Goal: Information Seeking & Learning: Find specific fact

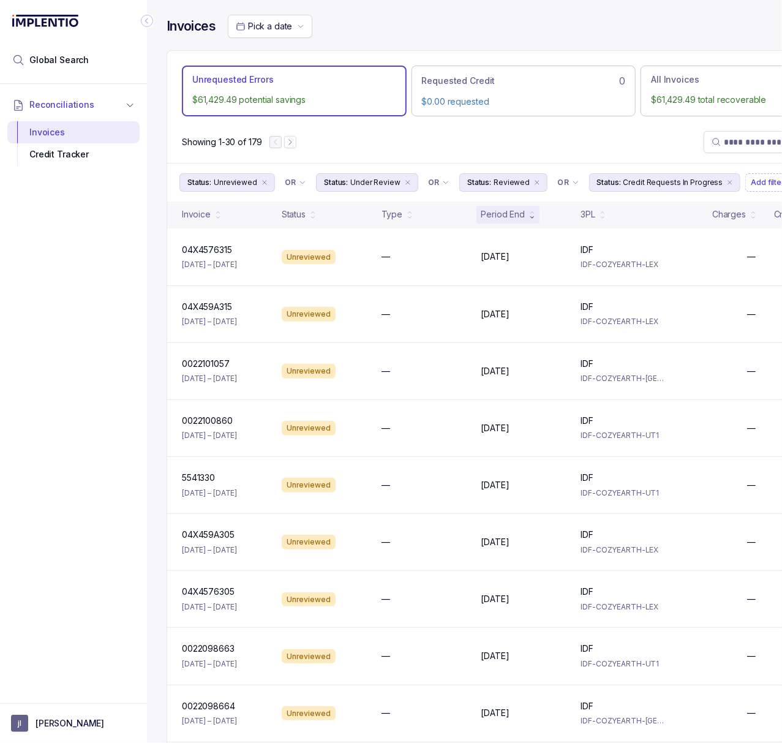
click at [148, 18] on icon "Collapse Icon" at bounding box center [147, 21] width 12 height 12
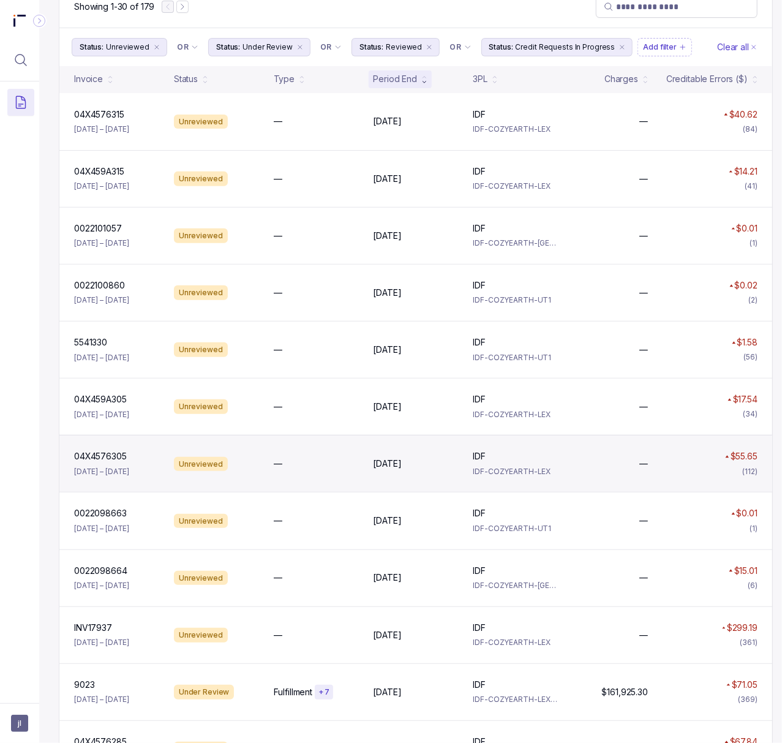
scroll to position [163, 0]
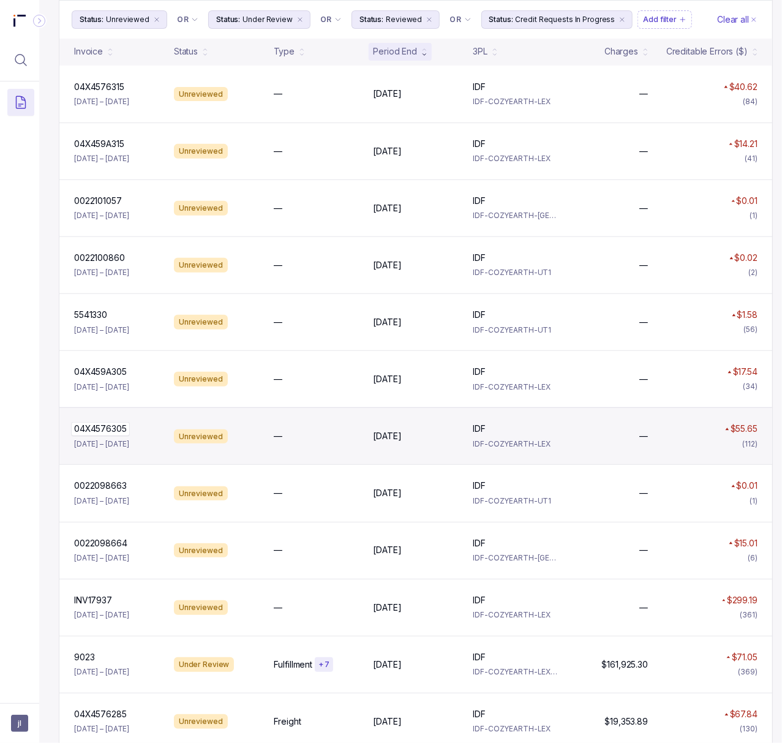
click at [124, 432] on p "04X4576305" at bounding box center [100, 428] width 59 height 13
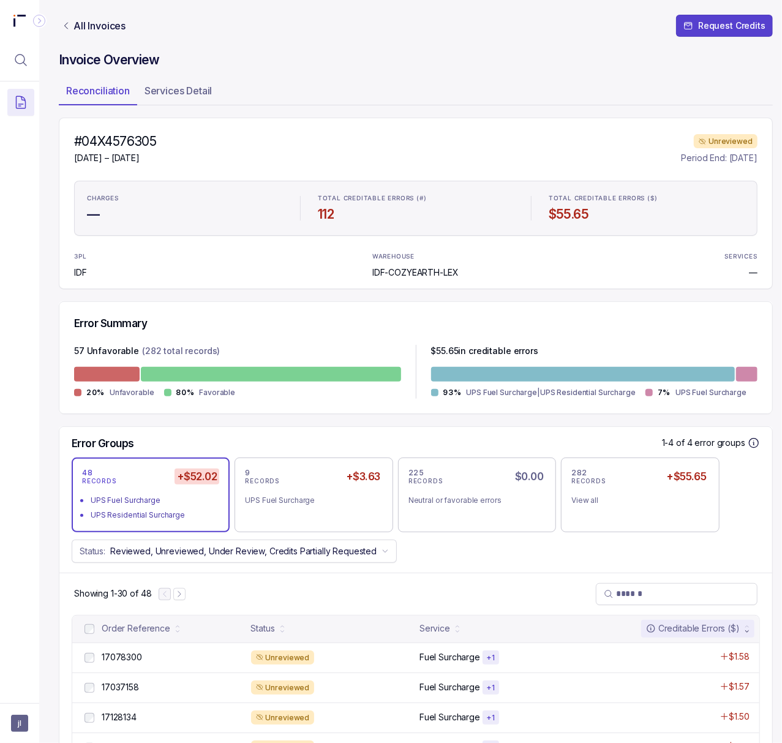
click at [107, 137] on h4 "#04X4576305" at bounding box center [115, 141] width 82 height 17
copy h4 "04X4576305"
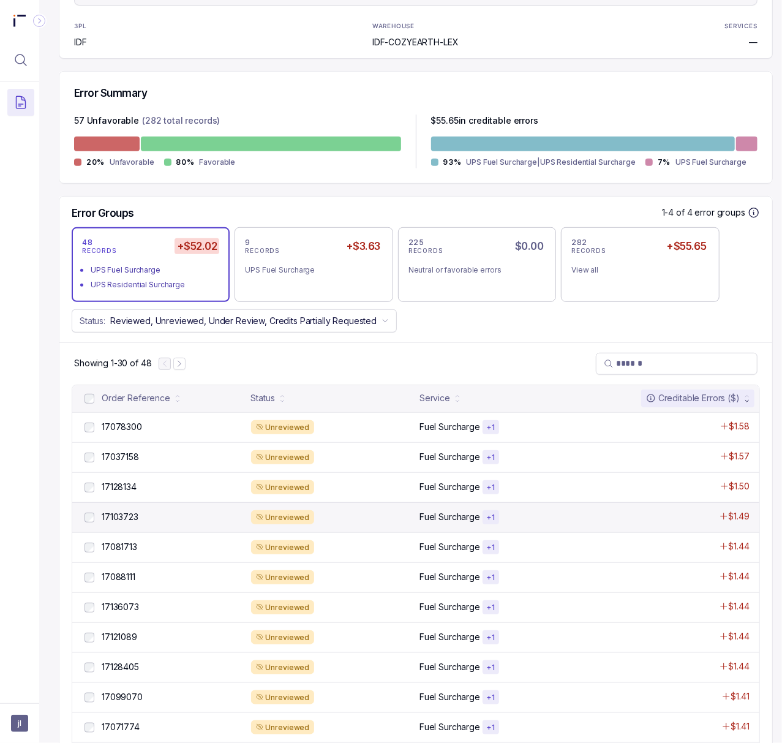
scroll to position [245, 0]
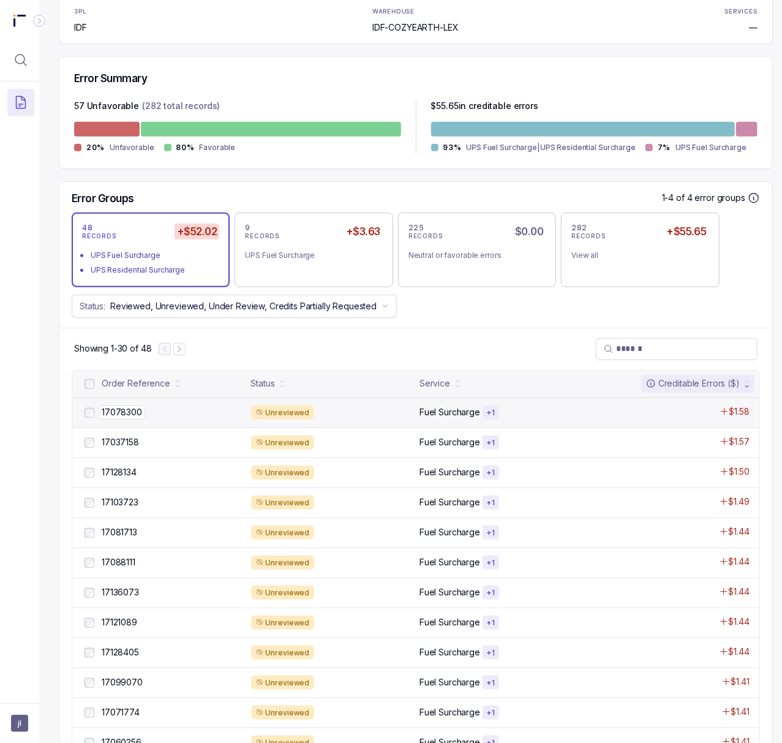
click at [127, 410] on p "17078300" at bounding box center [122, 411] width 47 height 13
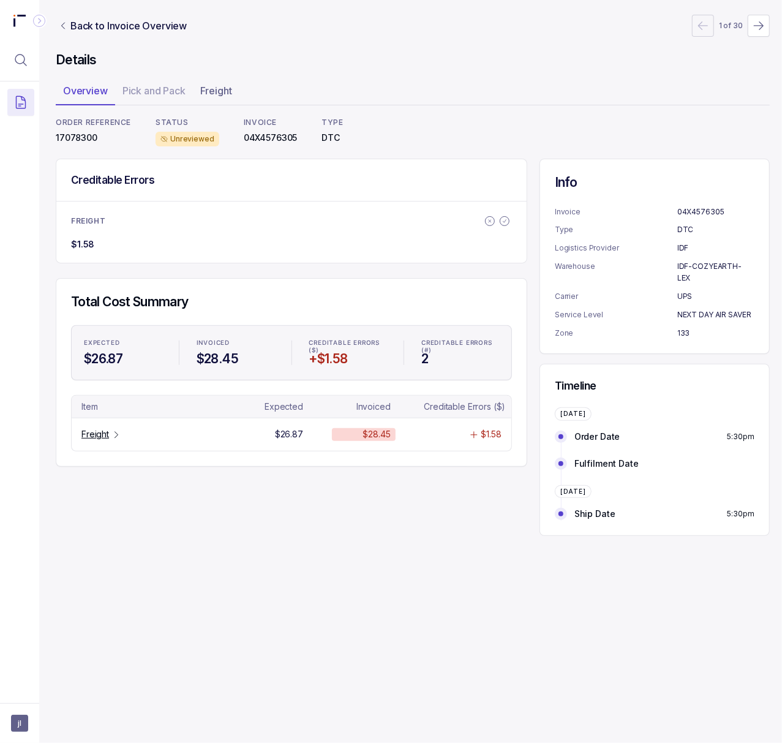
click at [78, 140] on p "17078300" at bounding box center [93, 138] width 75 height 12
copy p "17078300"
click at [105, 436] on p "Freight" at bounding box center [95, 434] width 28 height 12
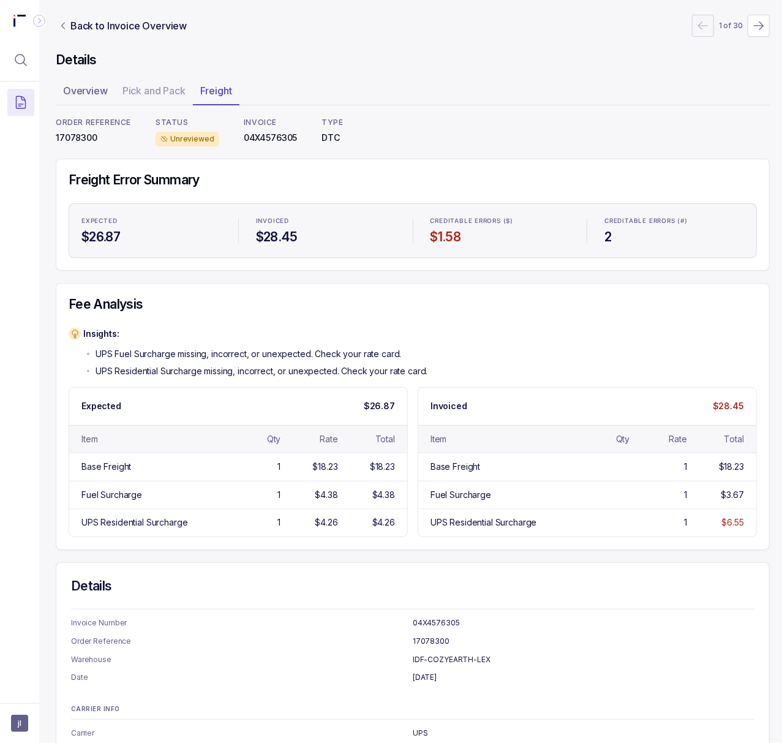
scroll to position [133, 3]
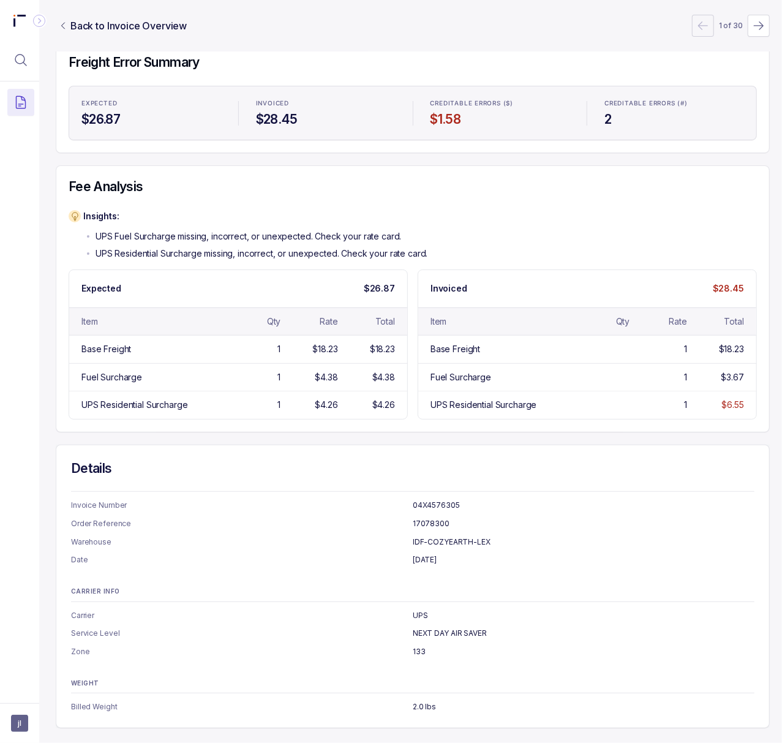
click at [434, 627] on p "NEXT DAY AIR SAVER" at bounding box center [584, 633] width 342 height 12
copy p "NEXT DAY AIR SAVER"
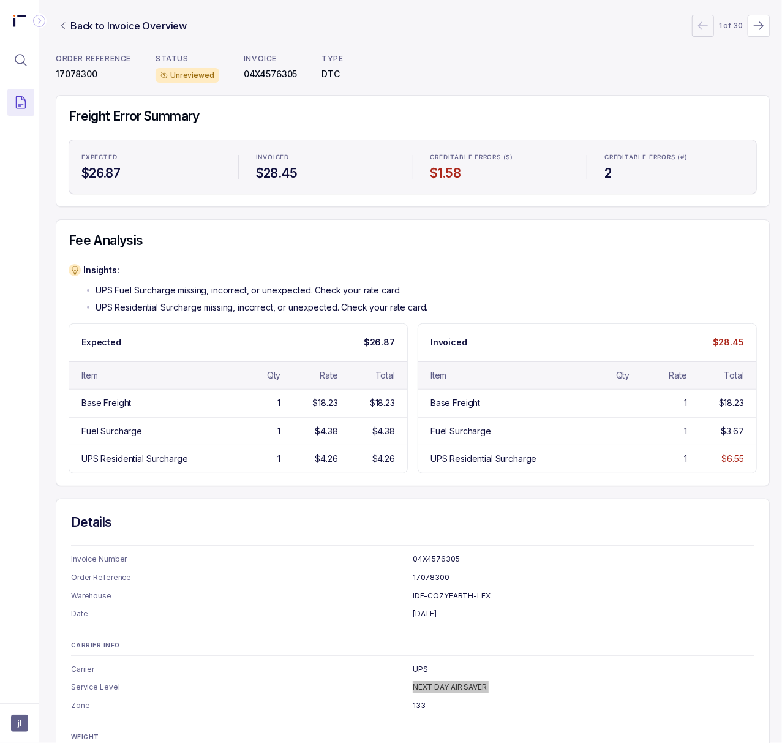
scroll to position [0, 3]
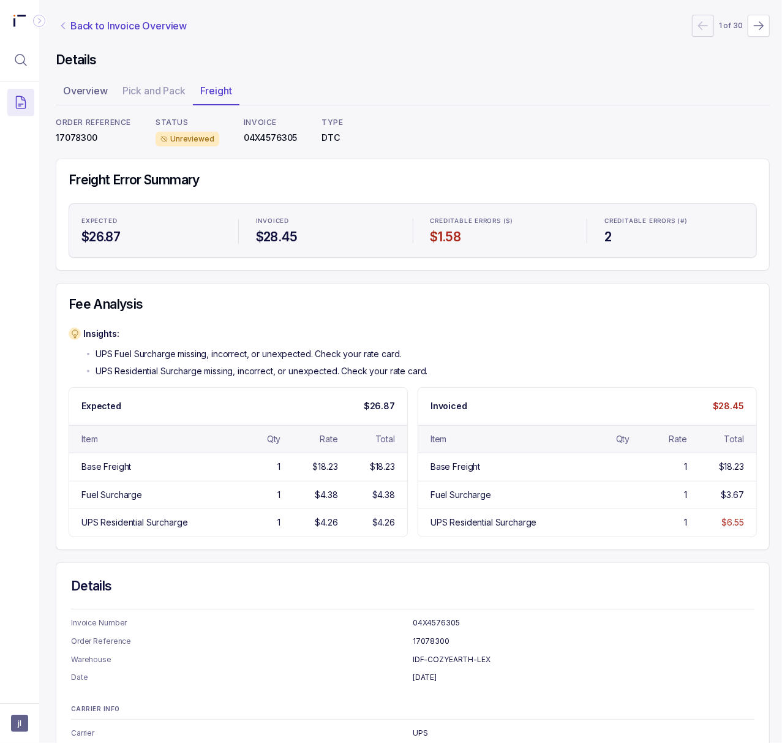
click at [111, 25] on p "Back to Invoice Overview" at bounding box center [128, 25] width 116 height 15
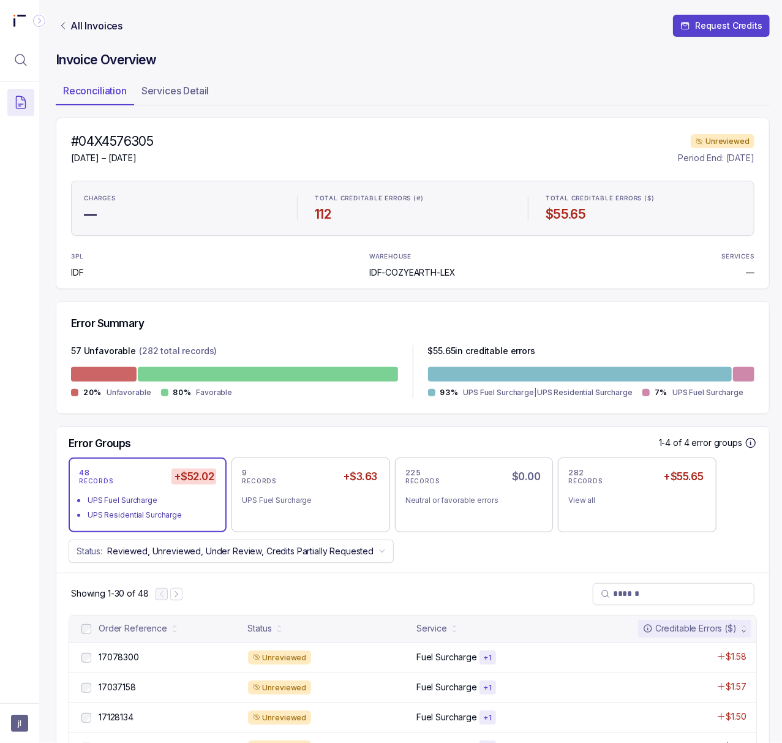
scroll to position [408, 3]
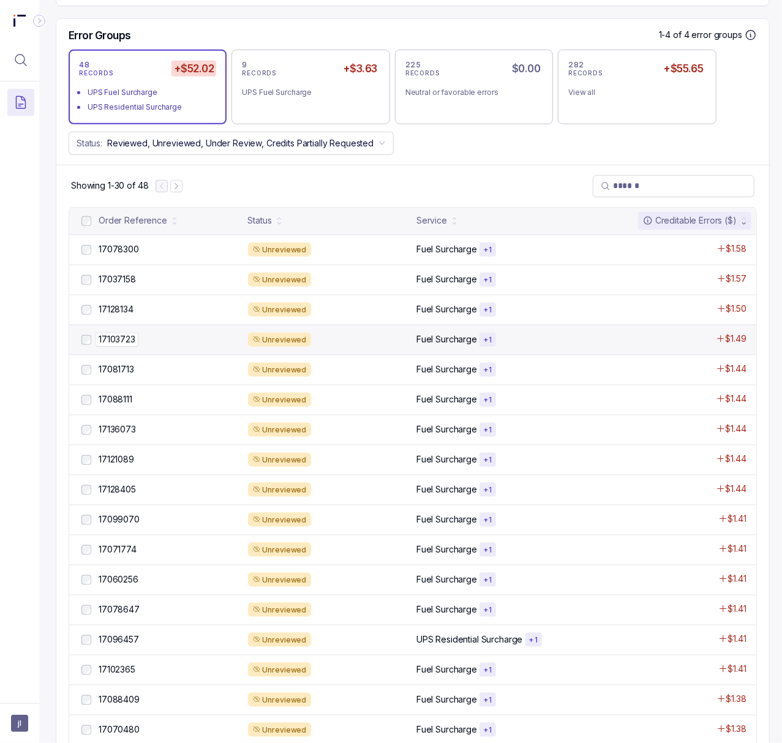
click at [124, 343] on p "17103723" at bounding box center [117, 339] width 43 height 13
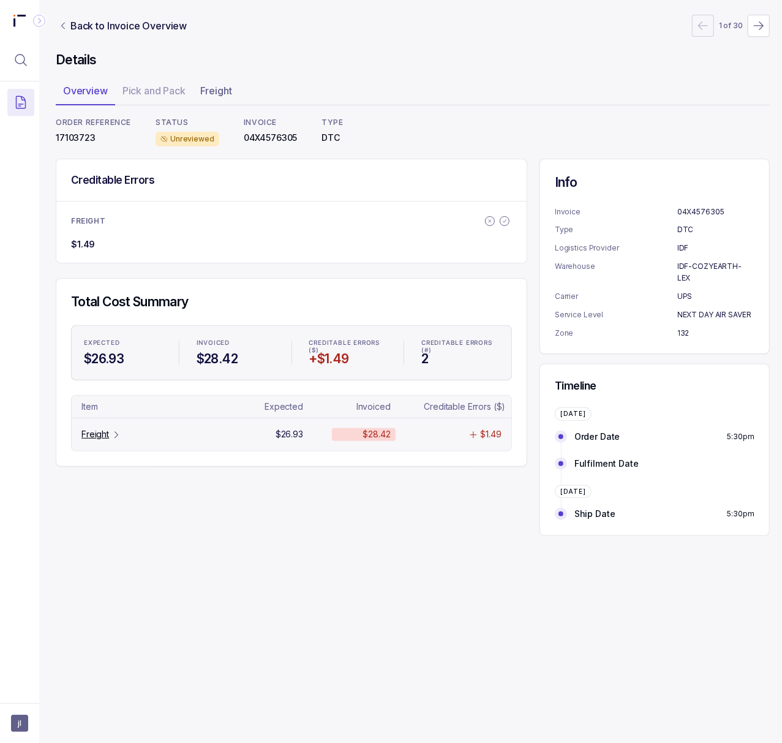
click at [109, 440] on div "Freight" at bounding box center [101, 434] width 40 height 12
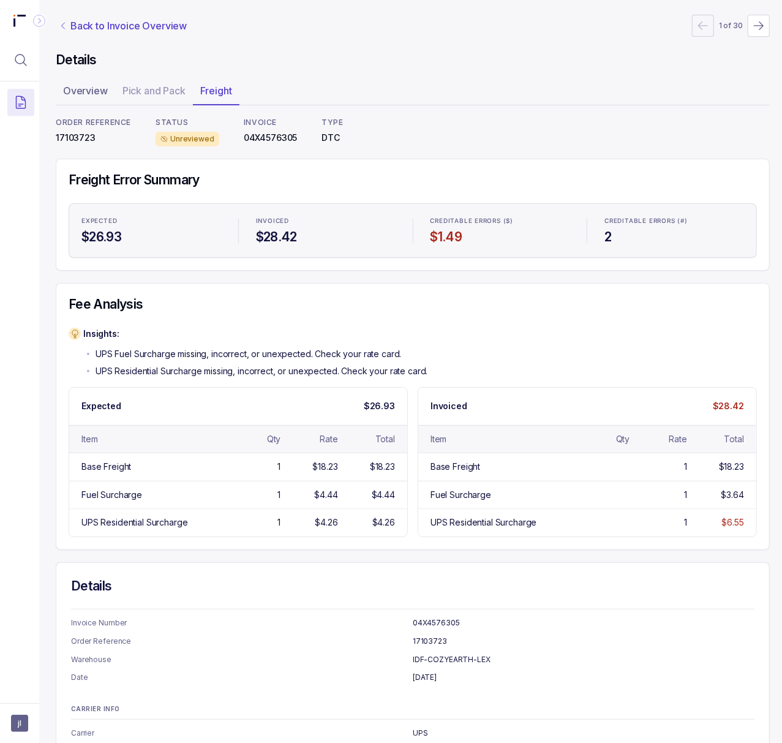
click at [135, 31] on p "Back to Invoice Overview" at bounding box center [128, 25] width 116 height 15
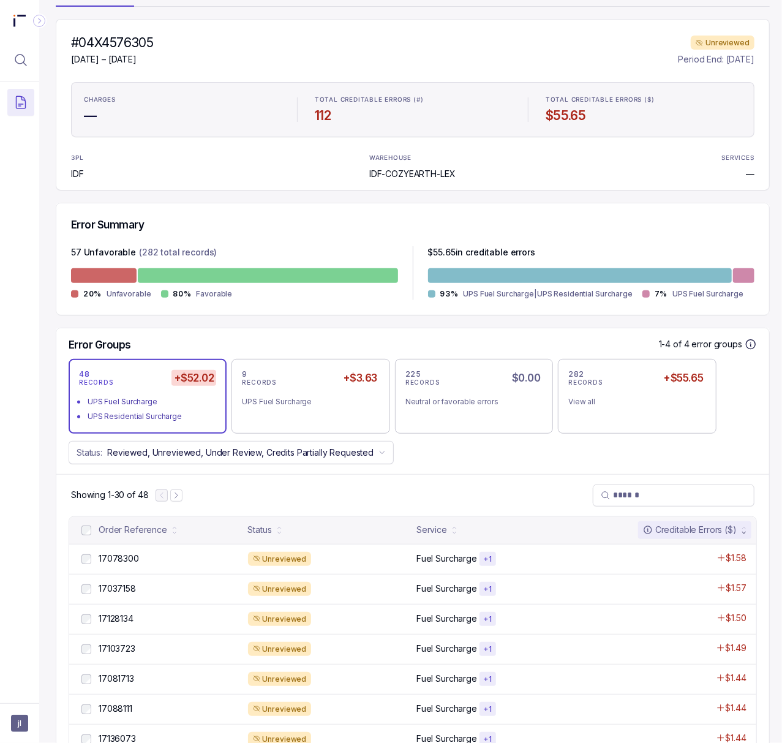
scroll to position [245, 3]
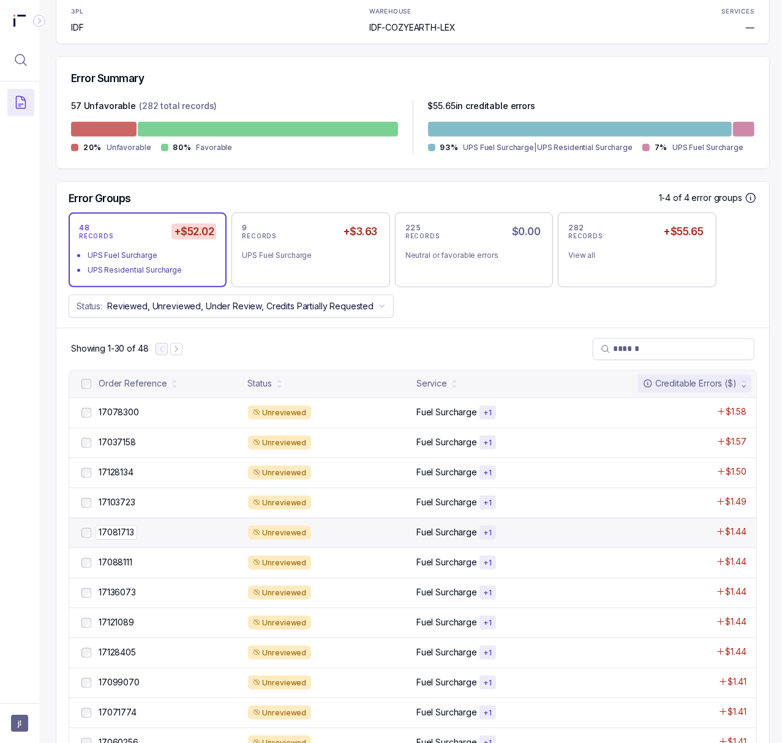
click at [128, 532] on p "17081713" at bounding box center [117, 532] width 42 height 13
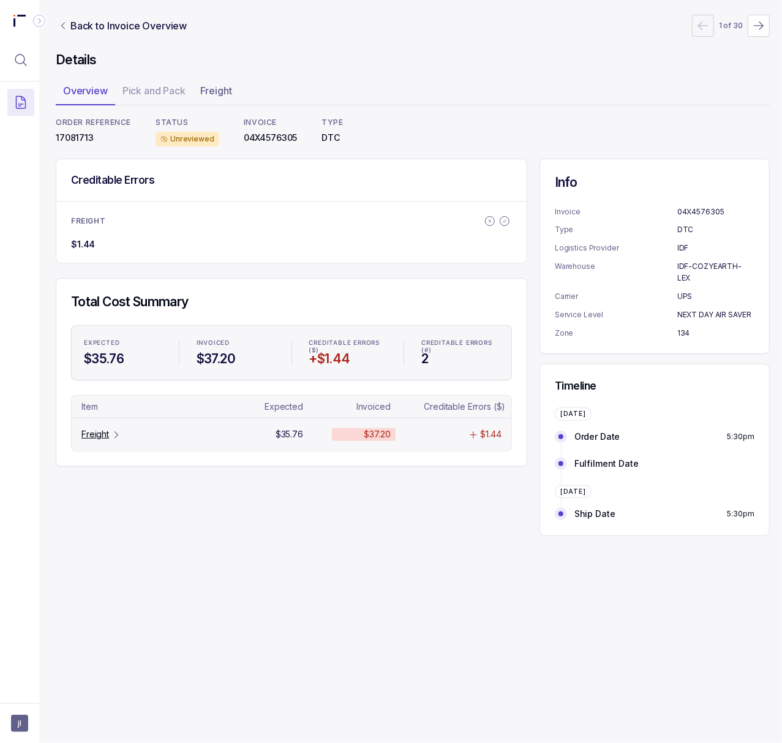
click at [99, 437] on p "Freight" at bounding box center [95, 434] width 28 height 12
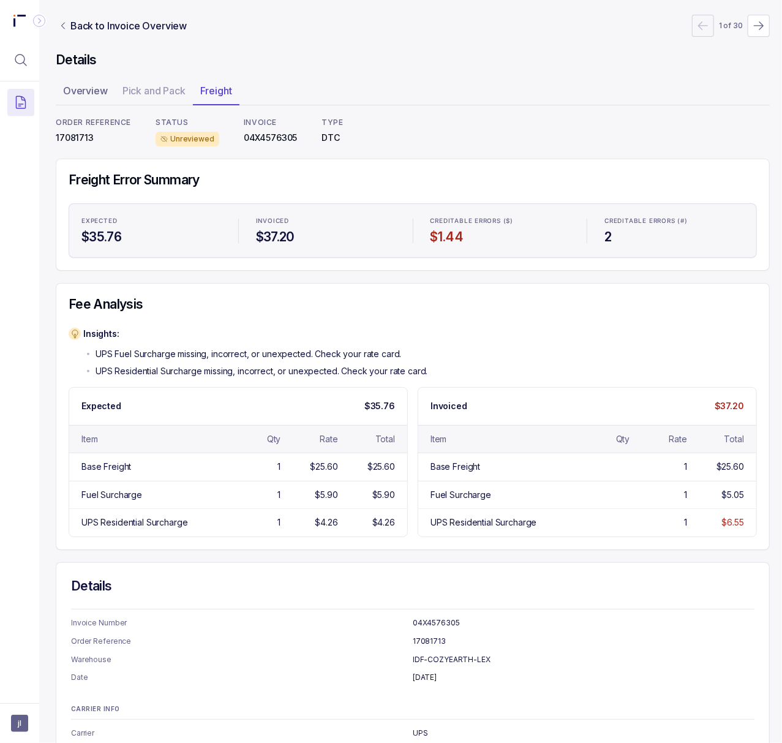
click at [79, 140] on p "17081713" at bounding box center [93, 138] width 75 height 12
copy p "17081713"
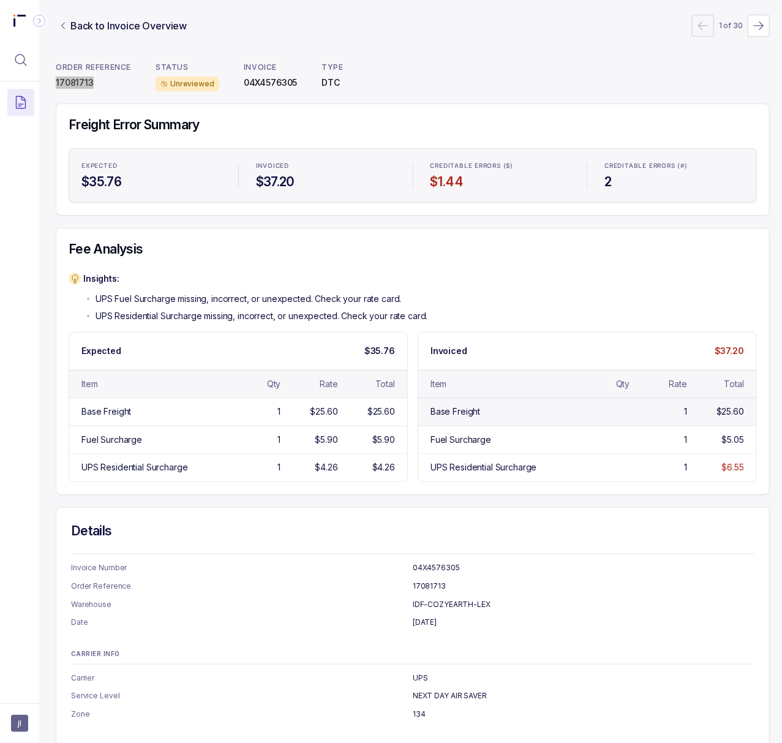
scroll to position [0, 3]
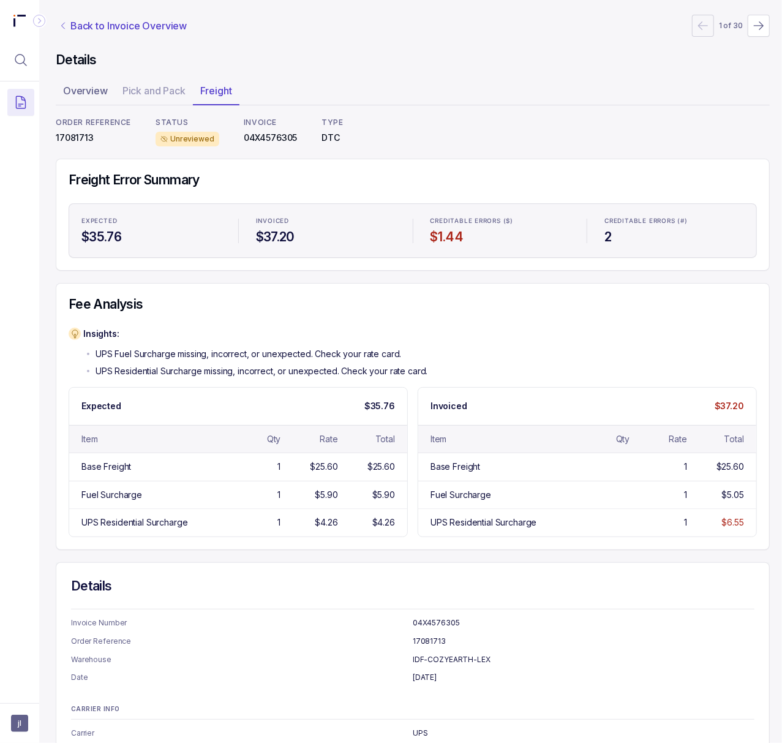
click at [146, 22] on p "Back to Invoice Overview" at bounding box center [128, 25] width 116 height 15
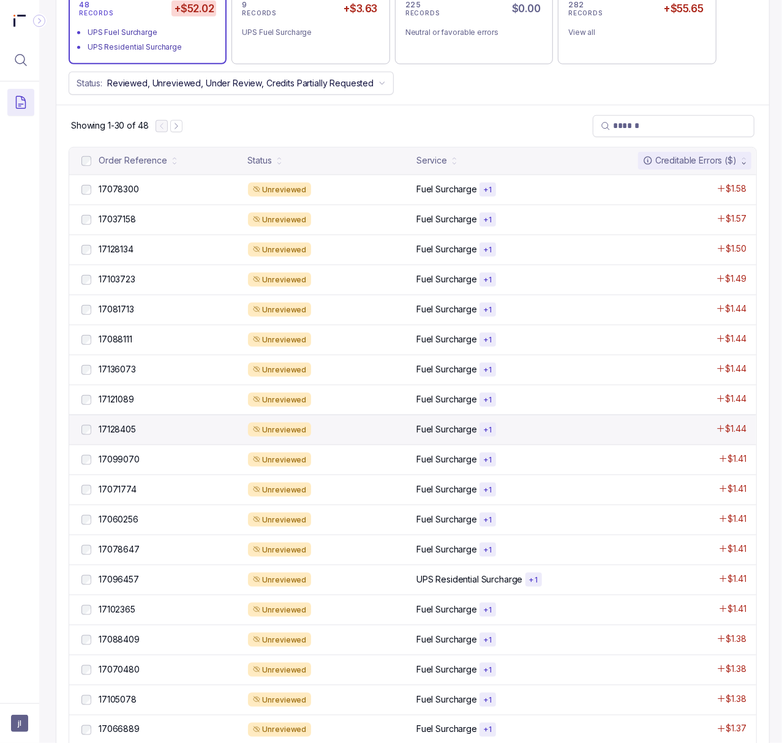
scroll to position [490, 3]
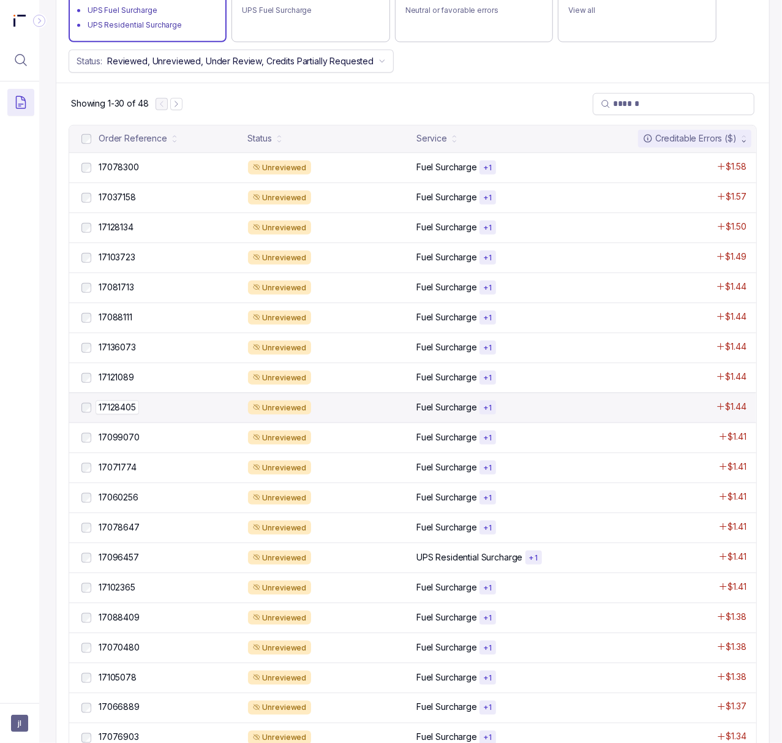
click at [118, 408] on p "17128405" at bounding box center [117, 407] width 43 height 13
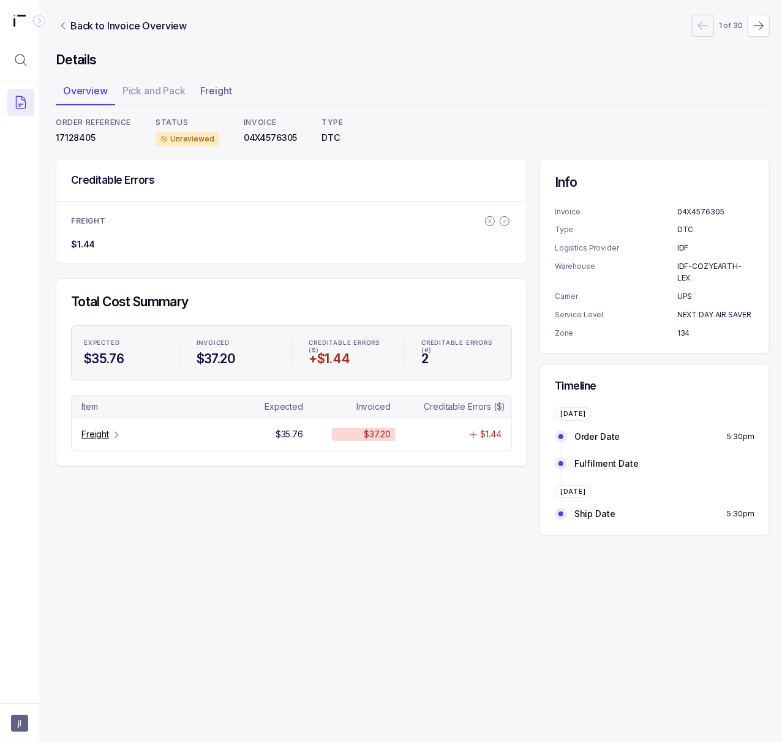
click at [83, 140] on p "17128405" at bounding box center [93, 138] width 75 height 12
copy p "17128405"
click at [92, 436] on p "Freight" at bounding box center [95, 434] width 28 height 12
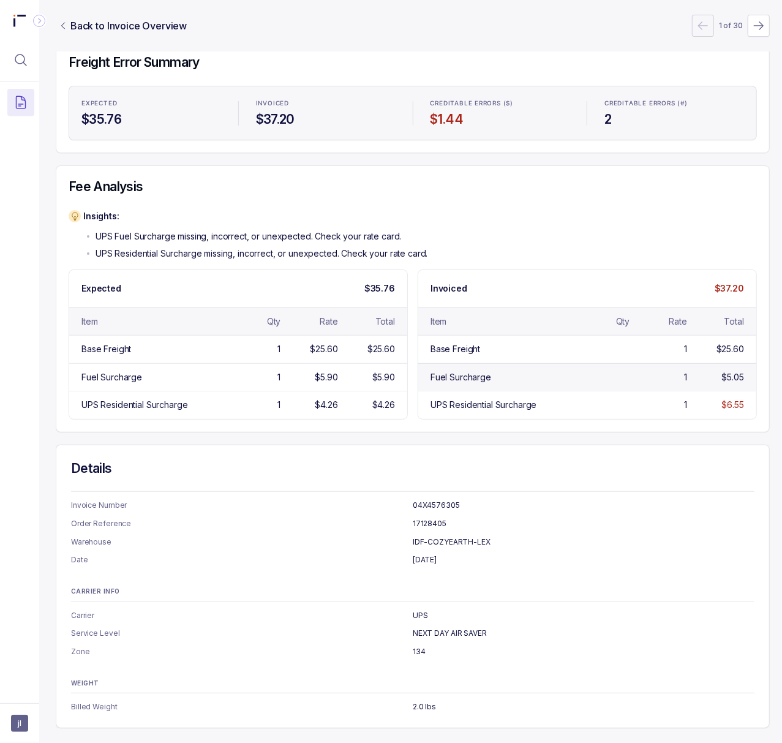
scroll to position [0, 3]
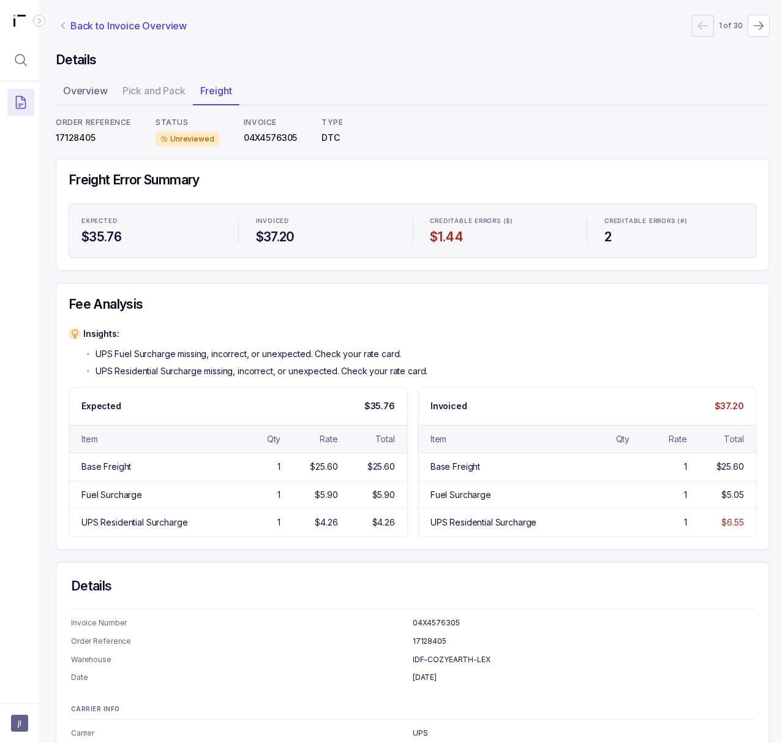
click at [138, 30] on p "Back to Invoice Overview" at bounding box center [128, 25] width 116 height 15
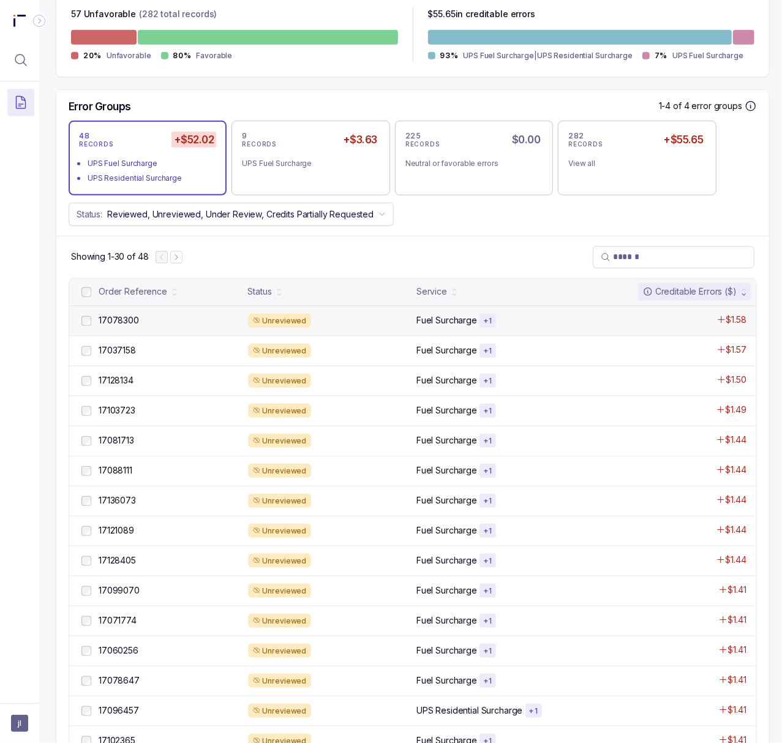
scroll to position [408, 3]
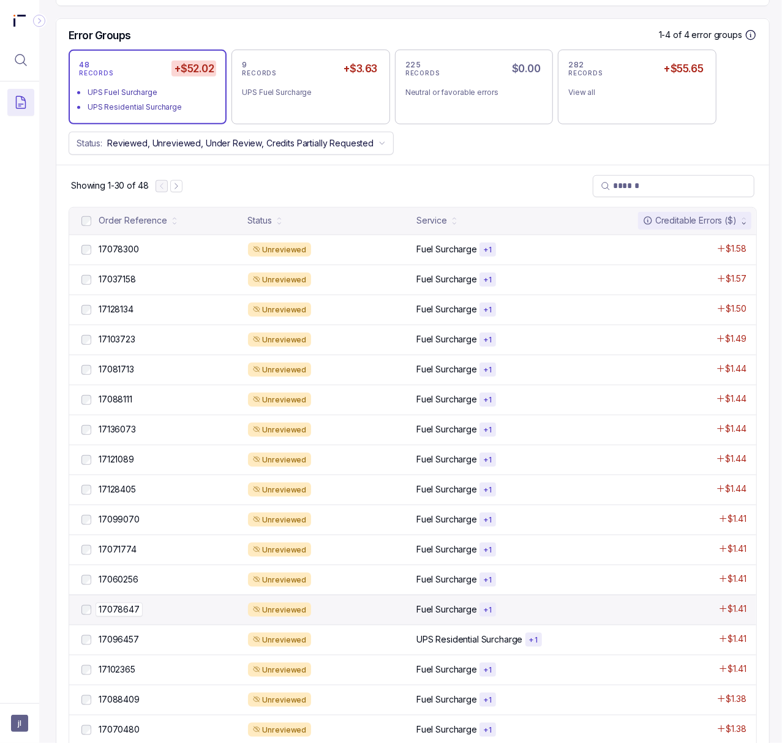
click at [130, 610] on p "17078647" at bounding box center [119, 609] width 47 height 13
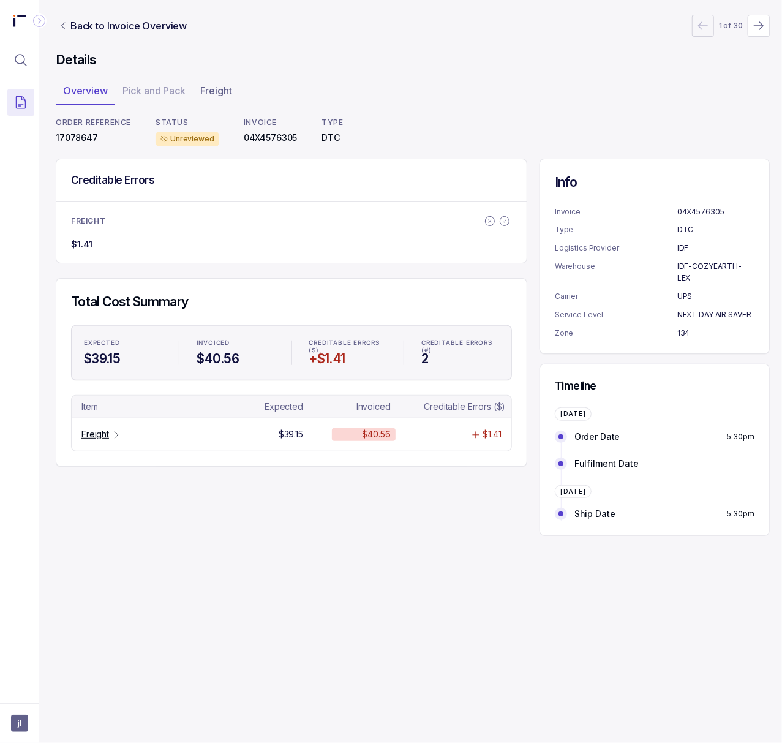
click at [67, 140] on p "17078647" at bounding box center [93, 138] width 75 height 12
copy p "17078647"
click at [104, 436] on p "Freight" at bounding box center [95, 434] width 28 height 12
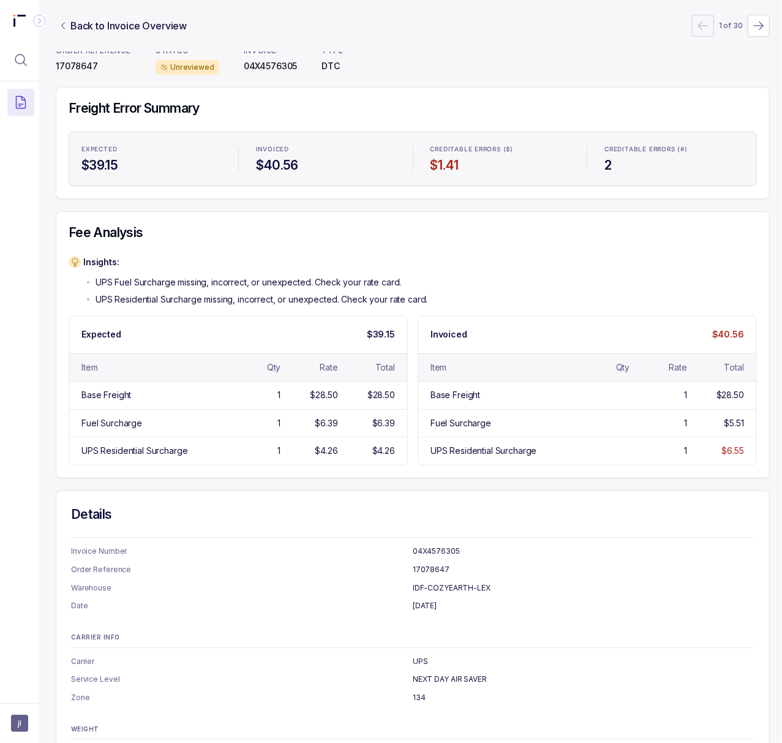
scroll to position [0, 3]
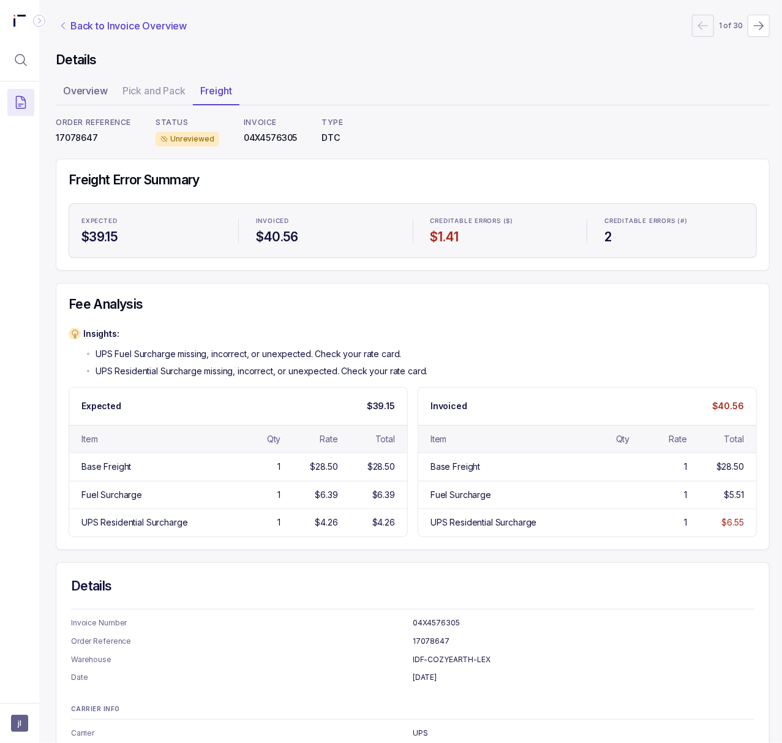
click at [101, 25] on p "Back to Invoice Overview" at bounding box center [128, 25] width 116 height 15
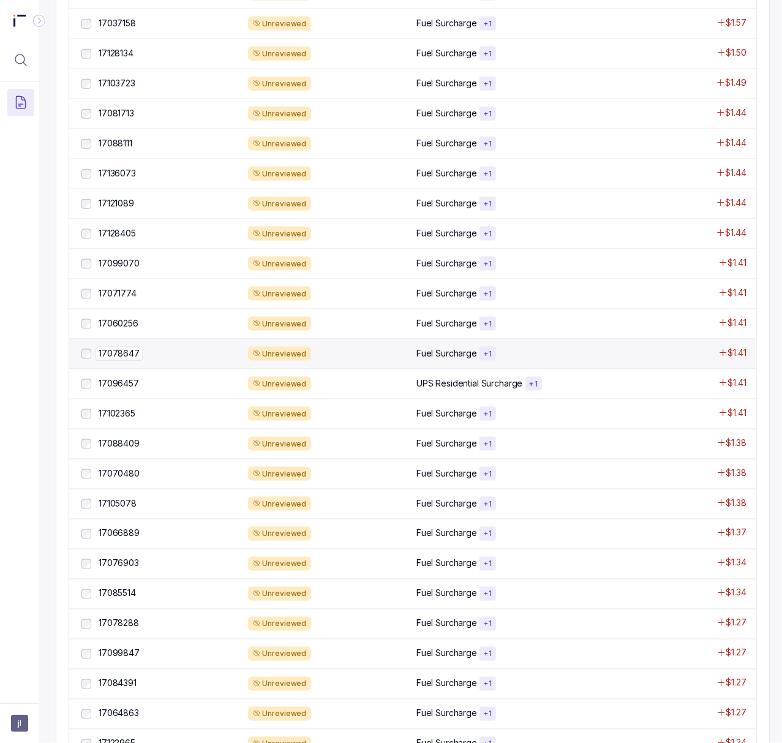
scroll to position [735, 3]
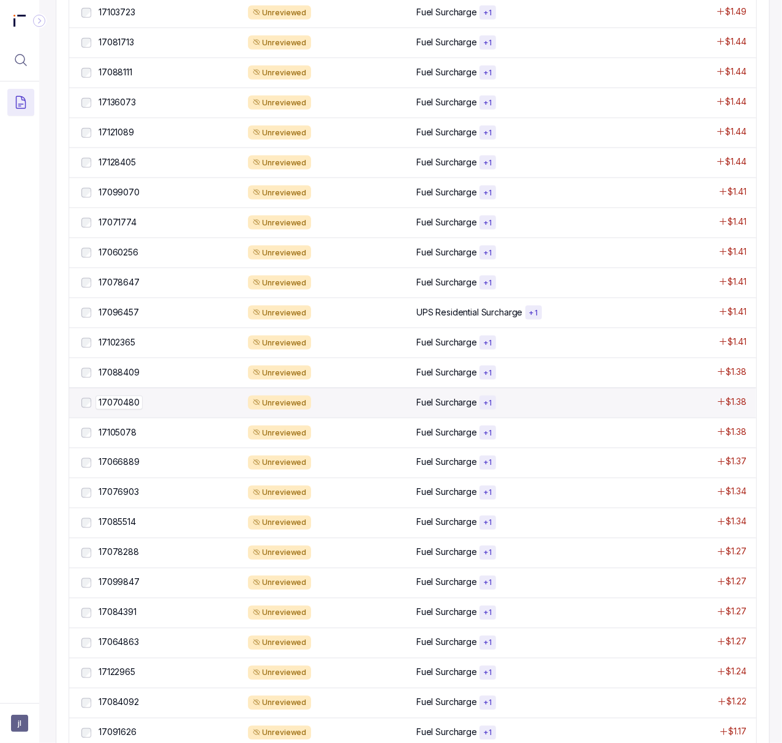
click at [129, 400] on p "17070480" at bounding box center [119, 402] width 47 height 13
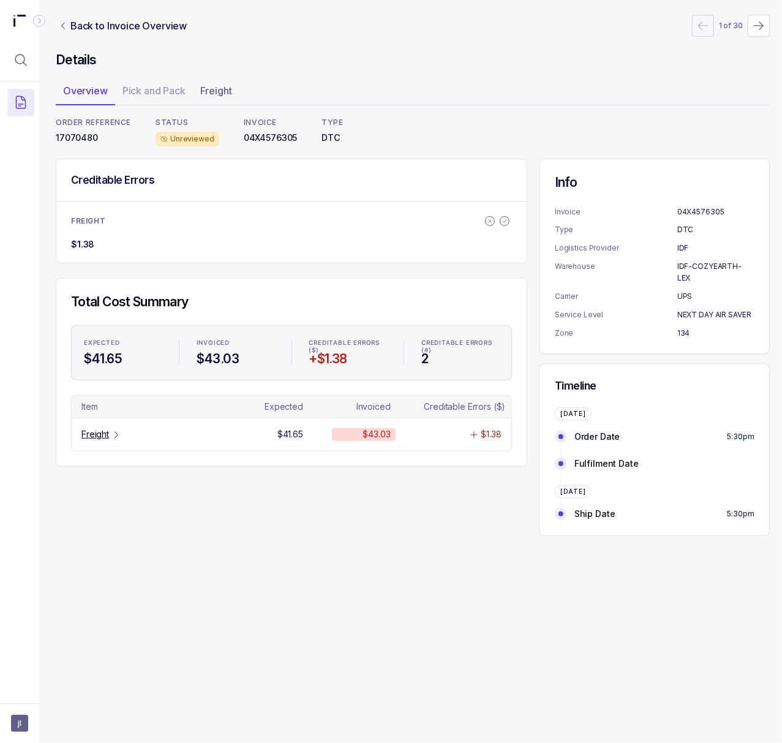
click at [86, 140] on p "17070480" at bounding box center [93, 138] width 75 height 12
copy p "17070480"
click at [96, 439] on p "Freight" at bounding box center [95, 434] width 28 height 12
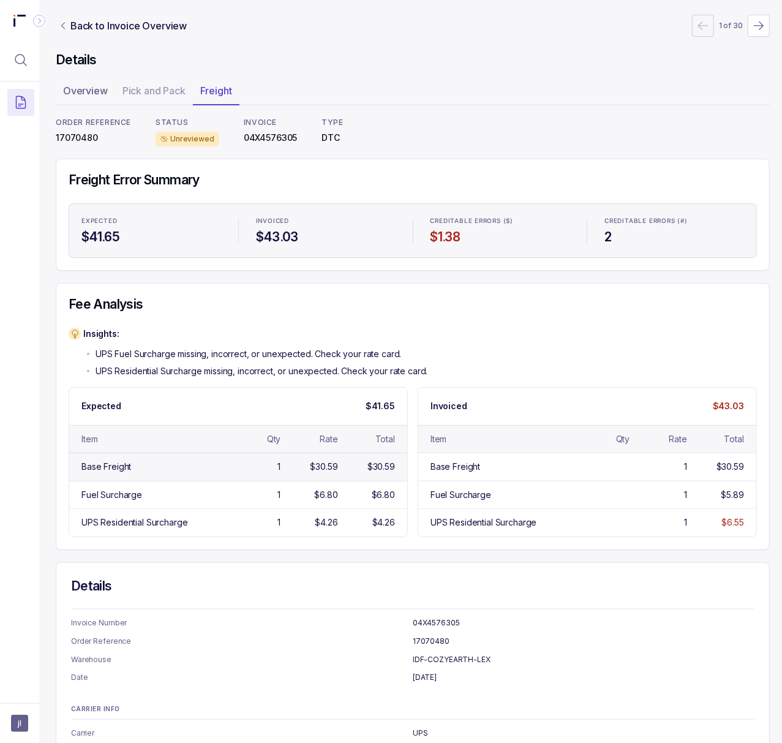
scroll to position [133, 3]
